Goal: Find specific fact: Find specific page/section

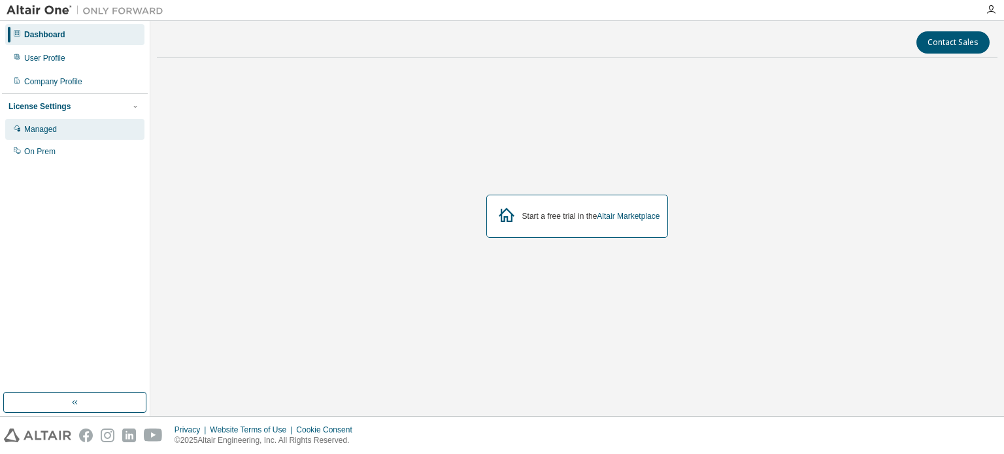
click at [67, 138] on div "Managed" at bounding box center [74, 129] width 139 height 21
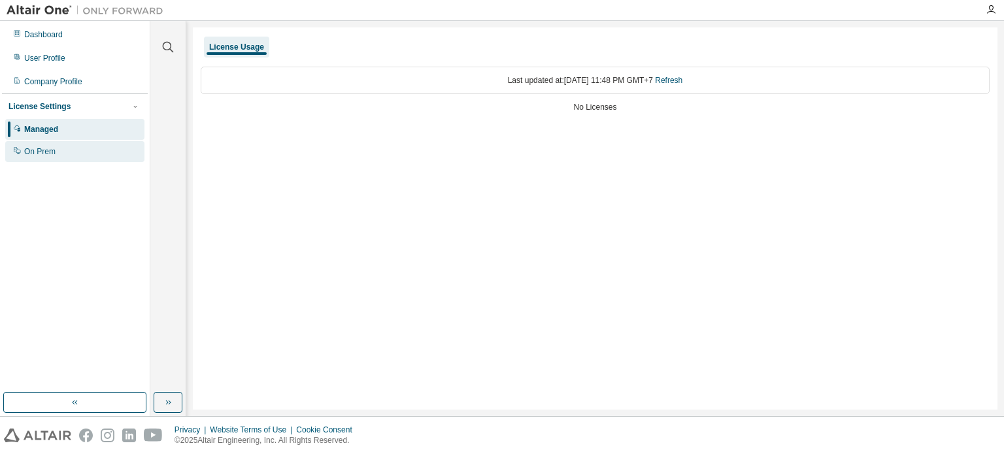
click at [65, 149] on div "On Prem" at bounding box center [74, 151] width 139 height 21
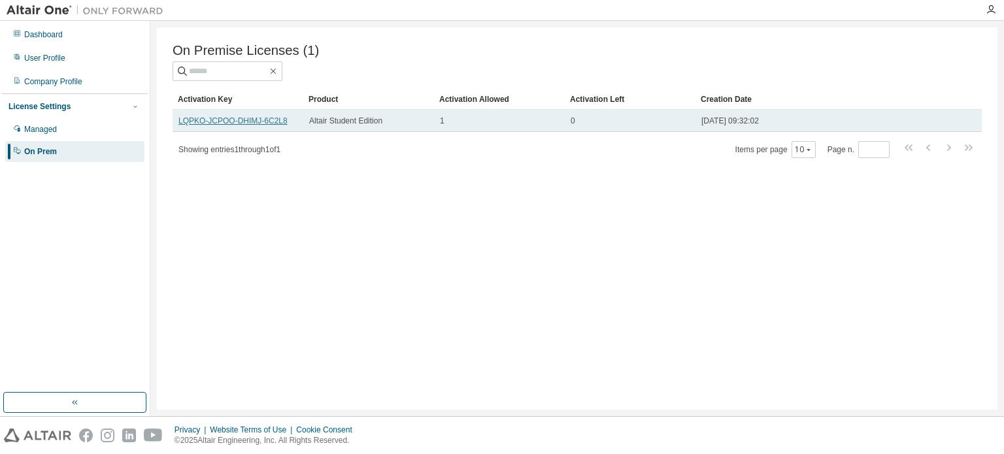
click at [216, 121] on link "LQPKO-JCPOO-DHIMJ-6C2L8" at bounding box center [232, 120] width 109 height 9
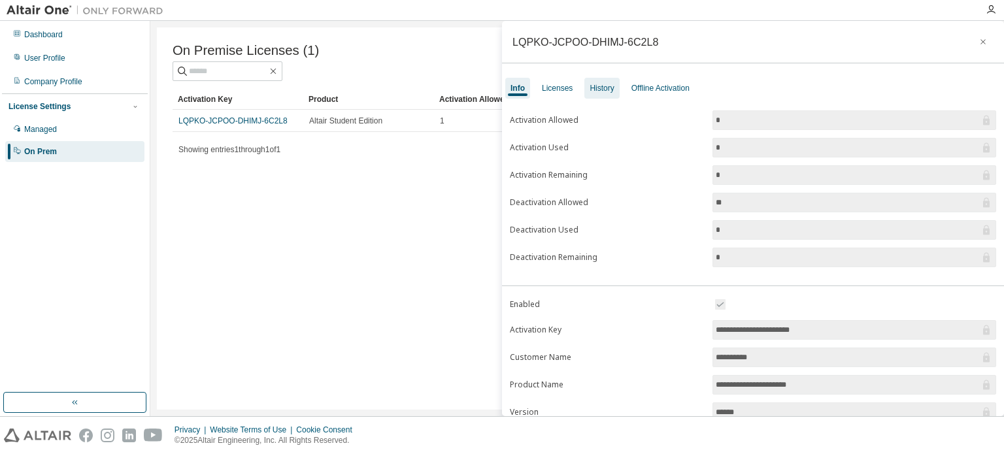
click at [590, 86] on div "History" at bounding box center [601, 88] width 24 height 10
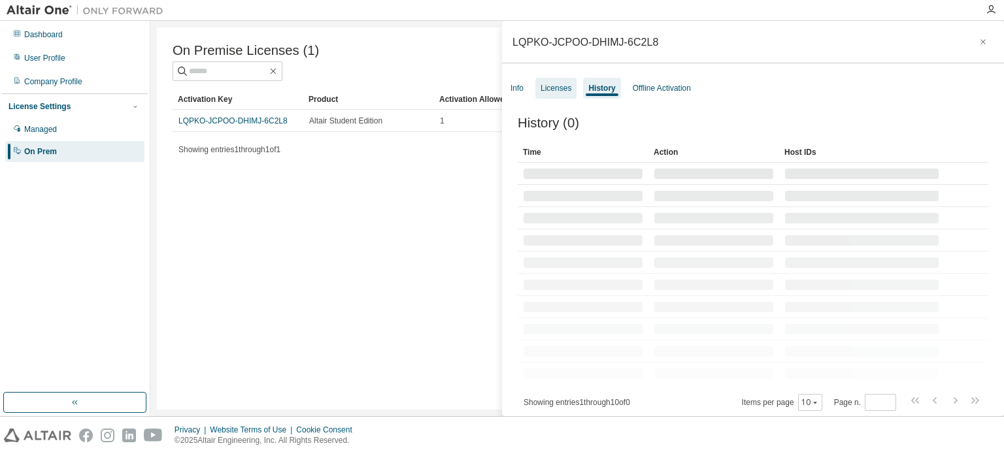
click at [554, 86] on div "Licenses" at bounding box center [555, 88] width 31 height 10
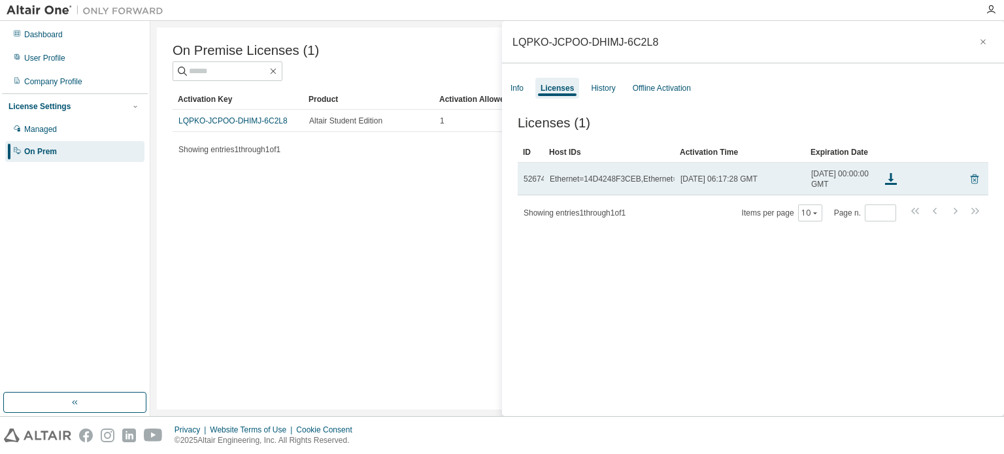
click at [970, 184] on icon at bounding box center [974, 179] width 8 height 10
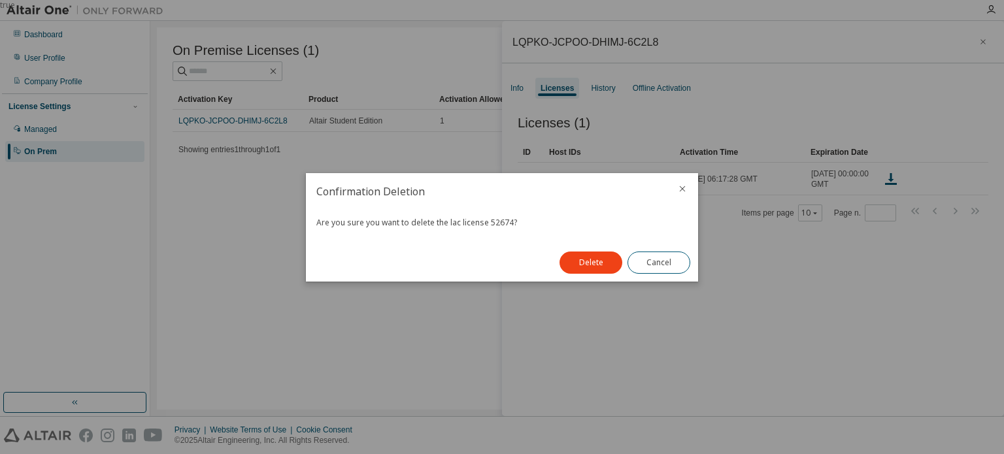
click at [672, 185] on div at bounding box center [681, 190] width 31 height 34
click at [693, 188] on div at bounding box center [681, 190] width 31 height 34
click at [689, 189] on div at bounding box center [681, 190] width 31 height 34
click at [683, 191] on icon "close" at bounding box center [682, 189] width 10 height 10
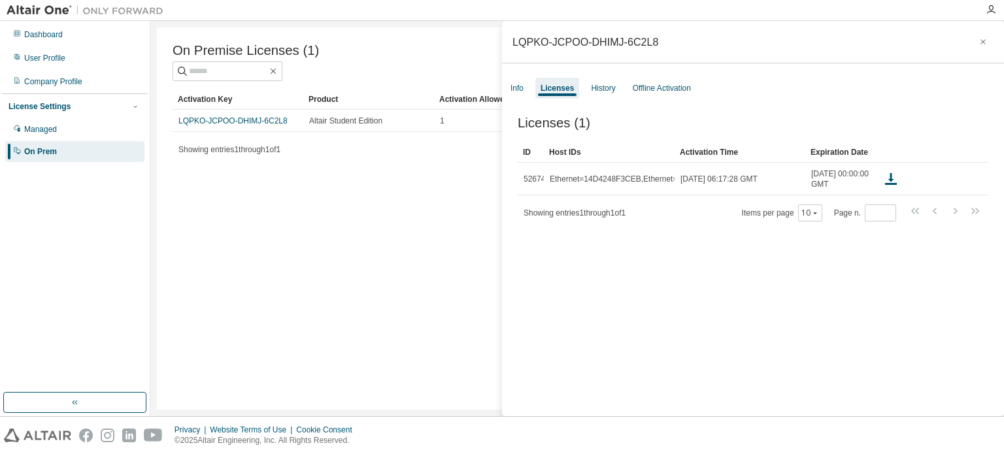
click at [652, 389] on div "Licenses (1) Clear Load Save Save As Field Operator Value Select filter Select …" at bounding box center [753, 268] width 502 height 336
drag, startPoint x: 617, startPoint y: 35, endPoint x: 508, endPoint y: 36, distance: 108.5
click at [508, 36] on div "LQPKO-JCPOO-DHIMJ-6C2L8" at bounding box center [753, 42] width 502 height 42
copy div "LQPKO-JCPOO-DHIMJ-6C2L8"
